Goal: Entertainment & Leisure: Consume media (video, audio)

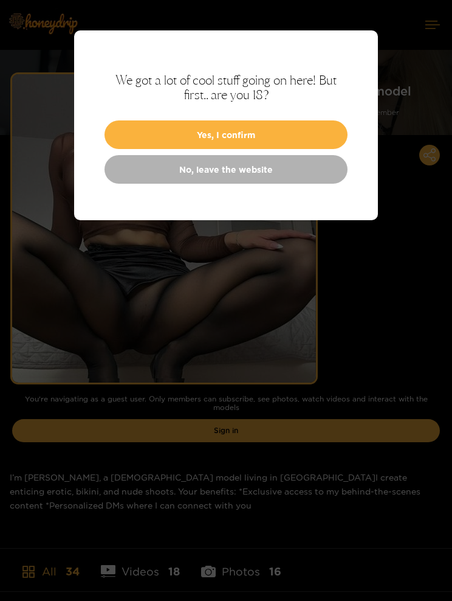
click at [144, 117] on div "We got a lot of cool stuff going on here! But first.. are you 18? Yes, I confir…" at bounding box center [226, 125] width 304 height 190
click at [161, 130] on button "Yes, I confirm" at bounding box center [226, 134] width 243 height 29
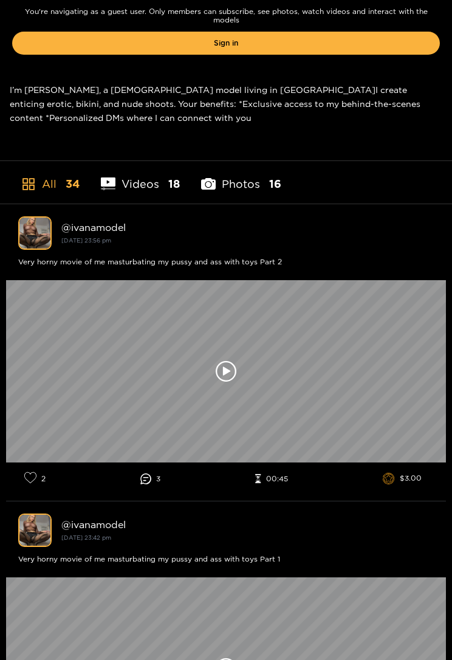
scroll to position [387, 0]
click at [237, 369] on div at bounding box center [226, 371] width 440 height 182
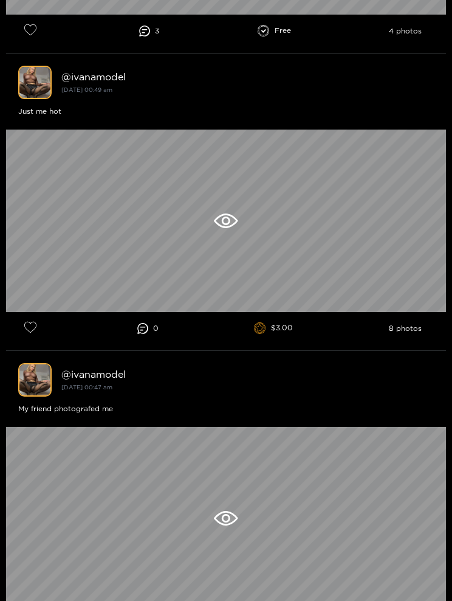
scroll to position [6482, 0]
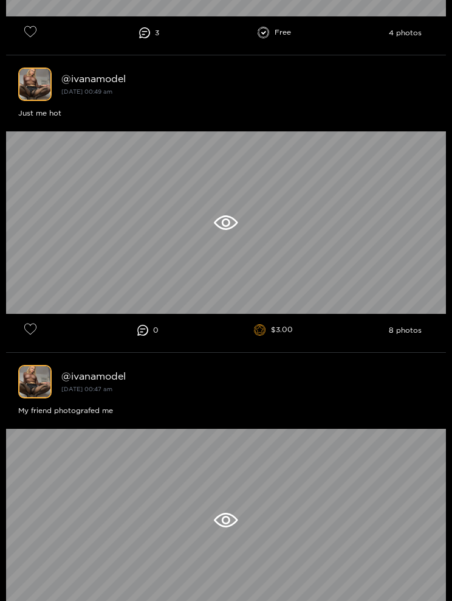
click at [227, 239] on div at bounding box center [226, 222] width 440 height 182
